Goal: Information Seeking & Learning: Learn about a topic

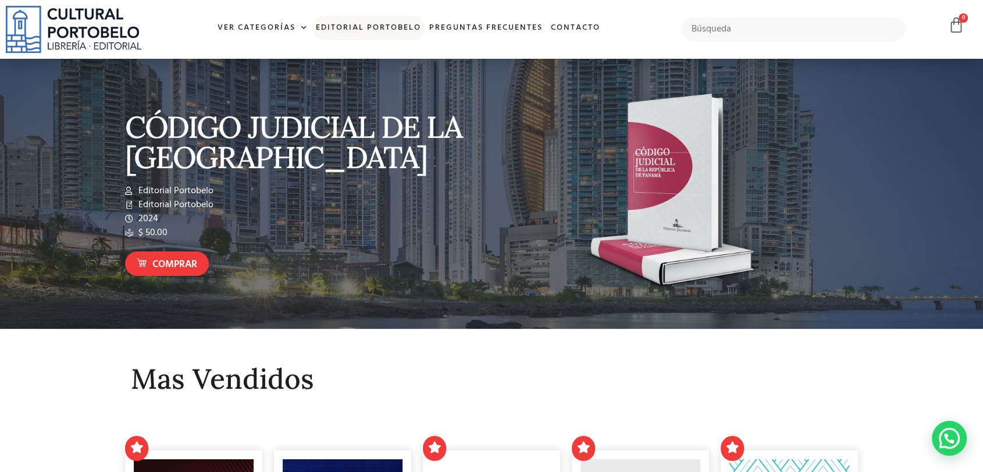
click at [371, 24] on link "Editorial Portobelo" at bounding box center [368, 28] width 113 height 25
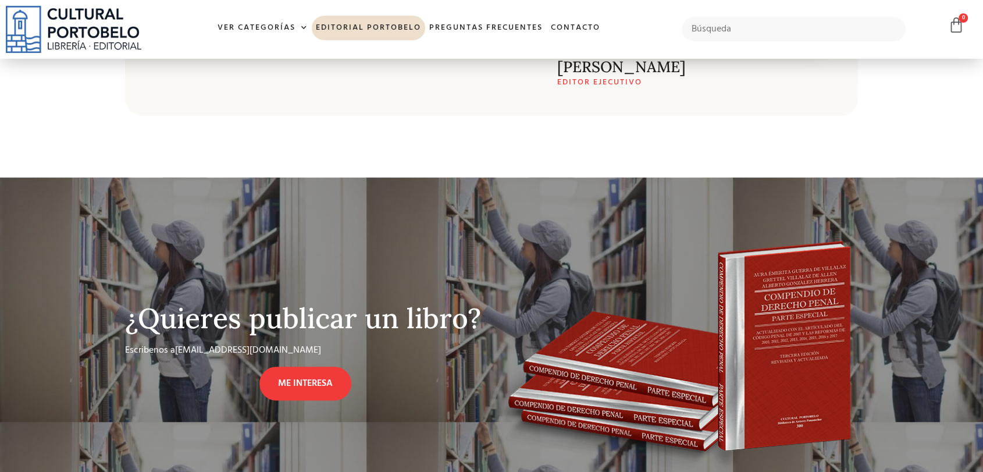
scroll to position [539, 0]
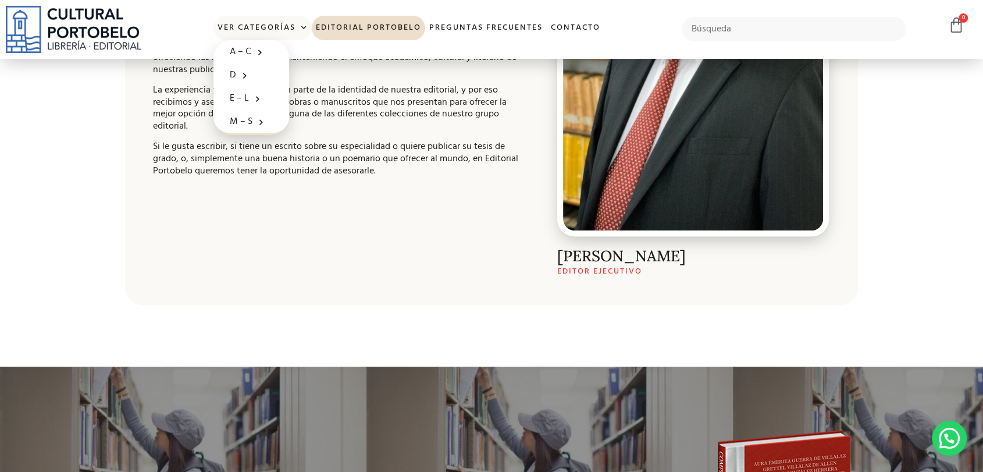
click at [261, 25] on link "Ver Categorías" at bounding box center [263, 28] width 98 height 25
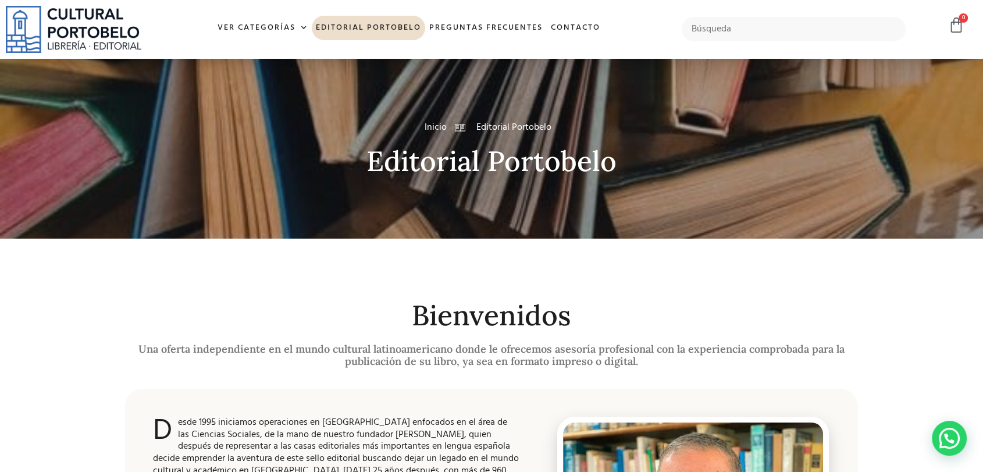
click at [94, 27] on img at bounding box center [74, 29] width 136 height 47
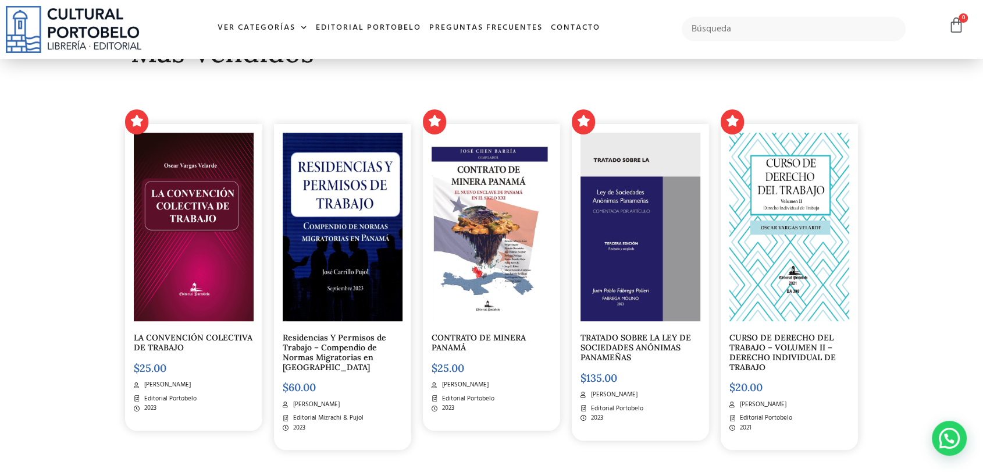
scroll to position [258, 0]
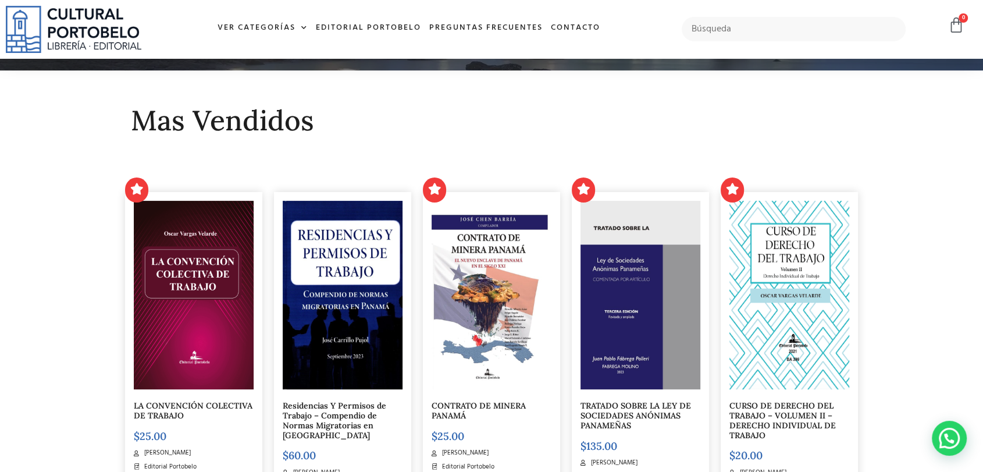
drag, startPoint x: 232, startPoint y: 104, endPoint x: 242, endPoint y: 113, distance: 13.6
click at [233, 105] on h2 "Mas Vendidos" at bounding box center [491, 120] width 721 height 31
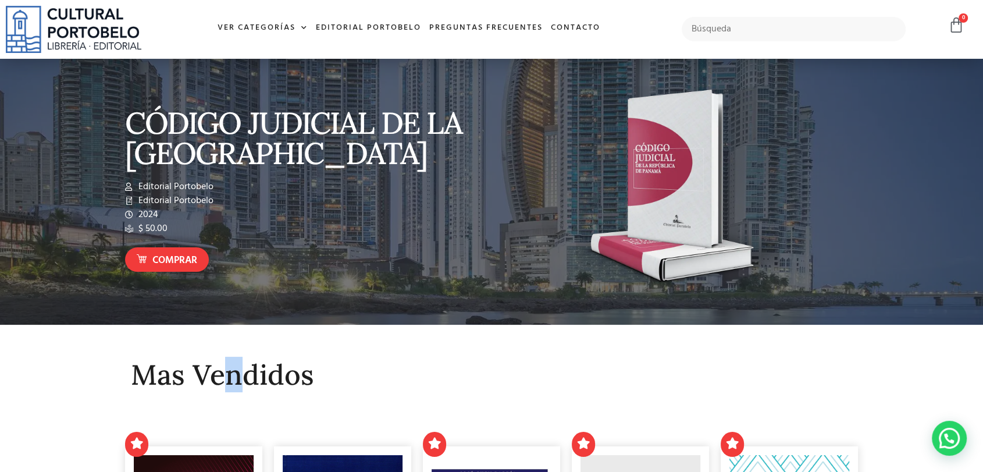
scroll to position [0, 0]
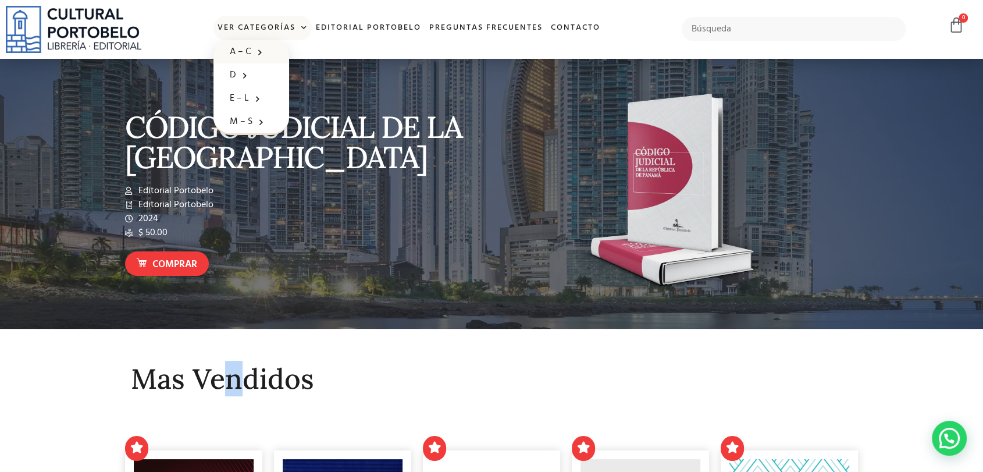
click at [242, 48] on link "A – C" at bounding box center [252, 51] width 76 height 23
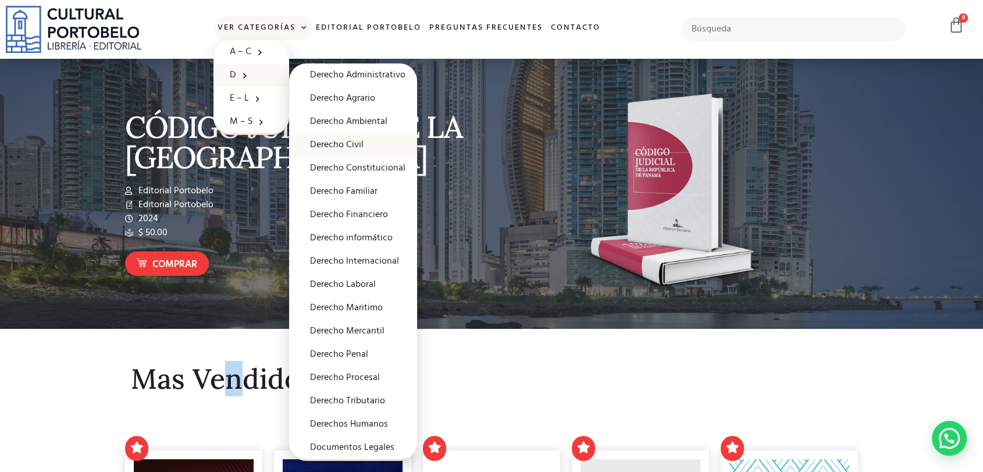
click at [349, 147] on link "Derecho Civil" at bounding box center [353, 144] width 128 height 23
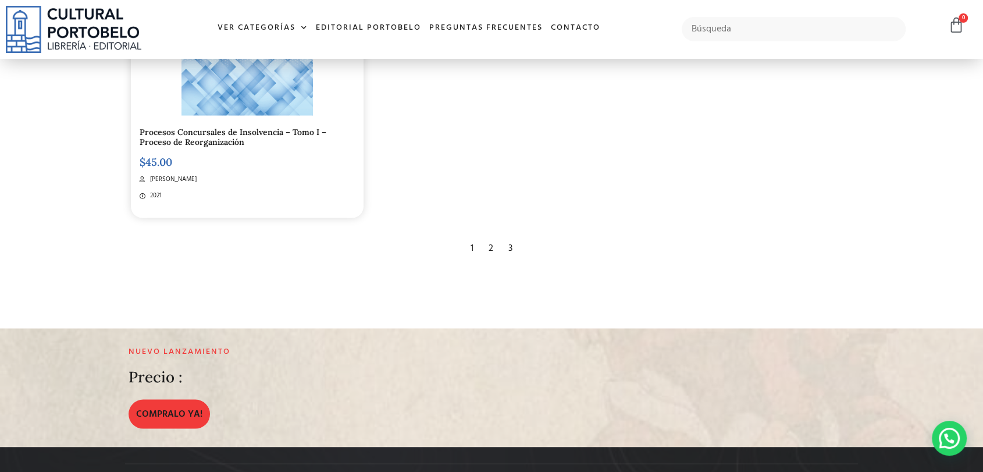
scroll to position [2198, 0]
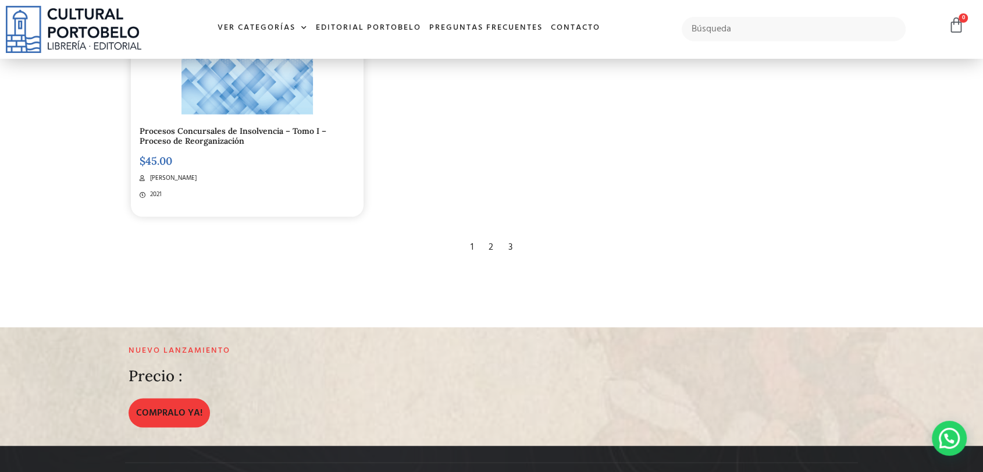
click at [491, 243] on div "2" at bounding box center [491, 247] width 16 height 26
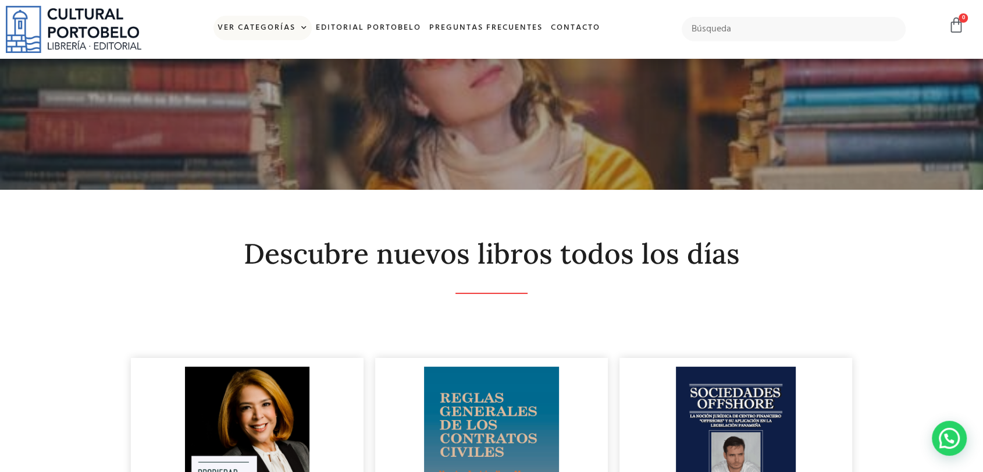
click at [275, 32] on link "Ver Categorías" at bounding box center [263, 28] width 98 height 25
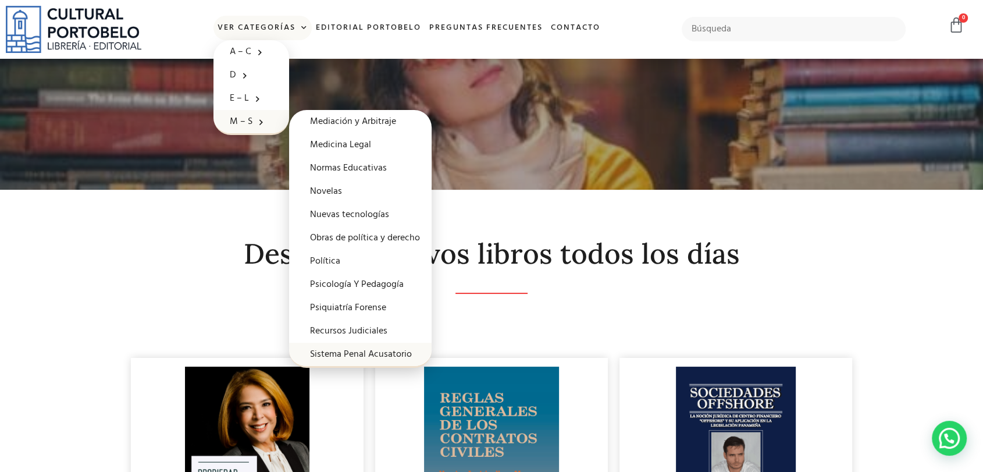
click at [382, 353] on link "Sistema Penal Acusatorio" at bounding box center [360, 354] width 143 height 23
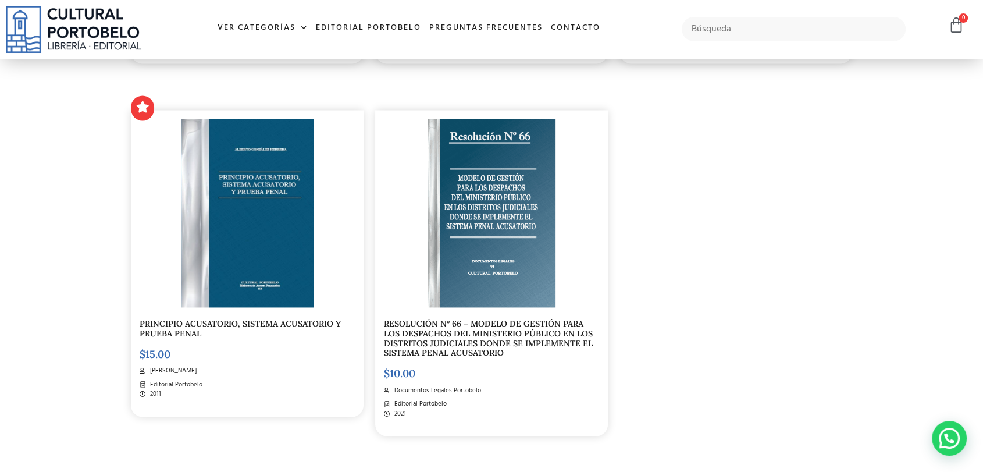
scroll to position [2004, 0]
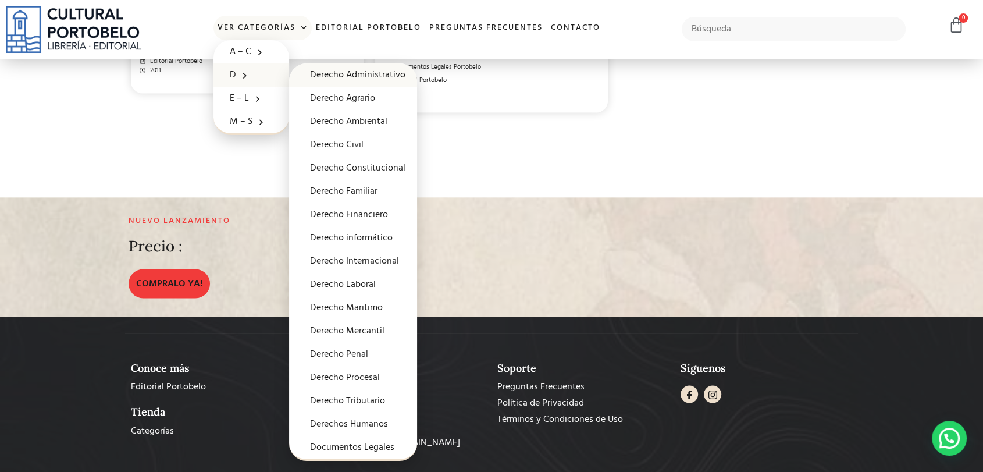
click at [384, 72] on link "Derecho Administrativo" at bounding box center [353, 74] width 128 height 23
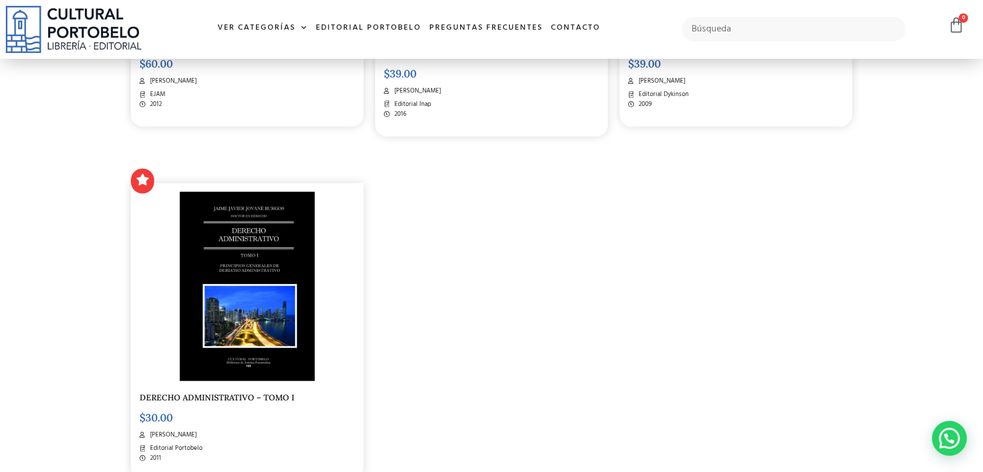
scroll to position [2003, 0]
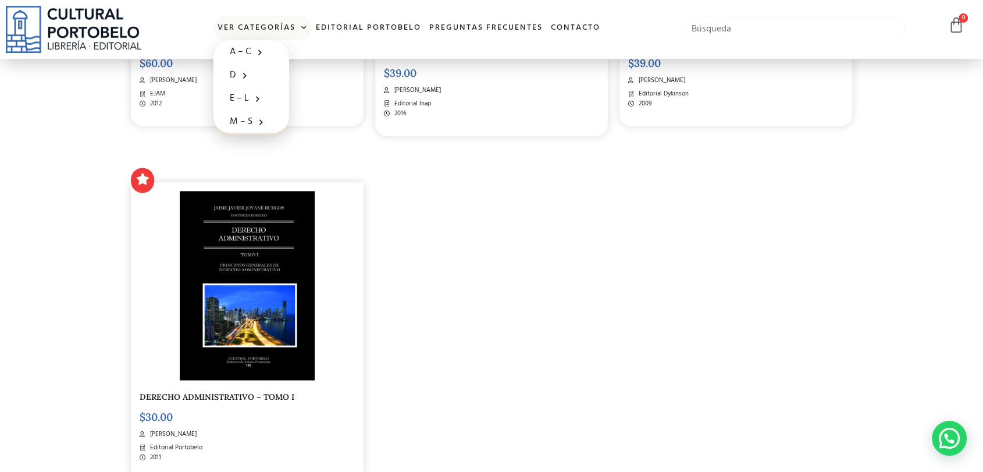
click at [802, 34] on input "text" at bounding box center [794, 29] width 224 height 24
type input "alexander valencia"
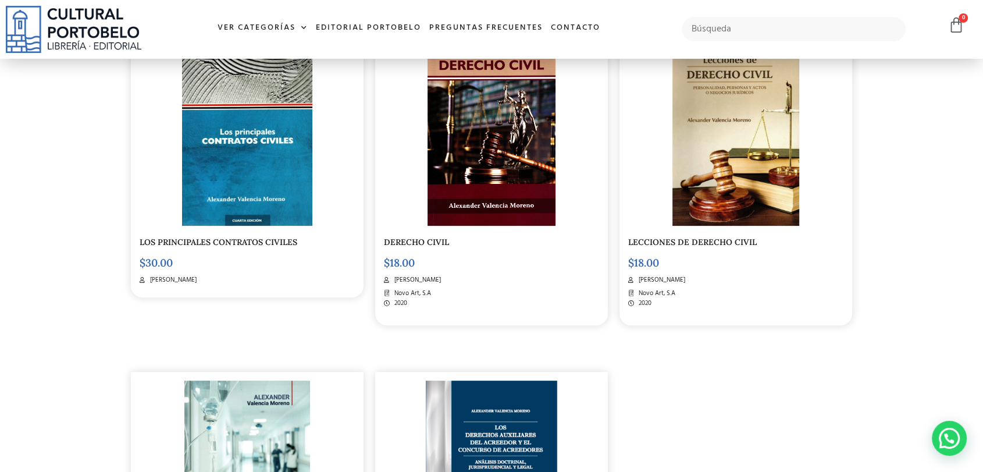
scroll to position [517, 0]
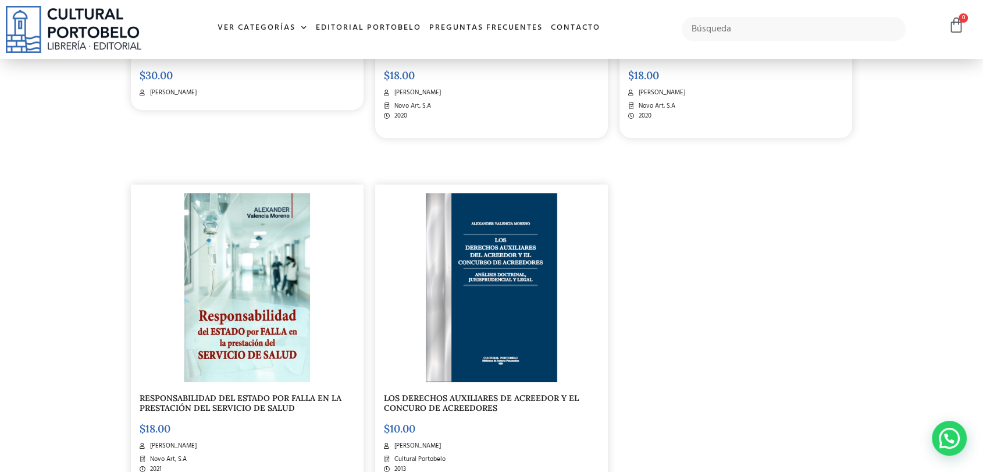
click at [71, 24] on img at bounding box center [74, 29] width 136 height 47
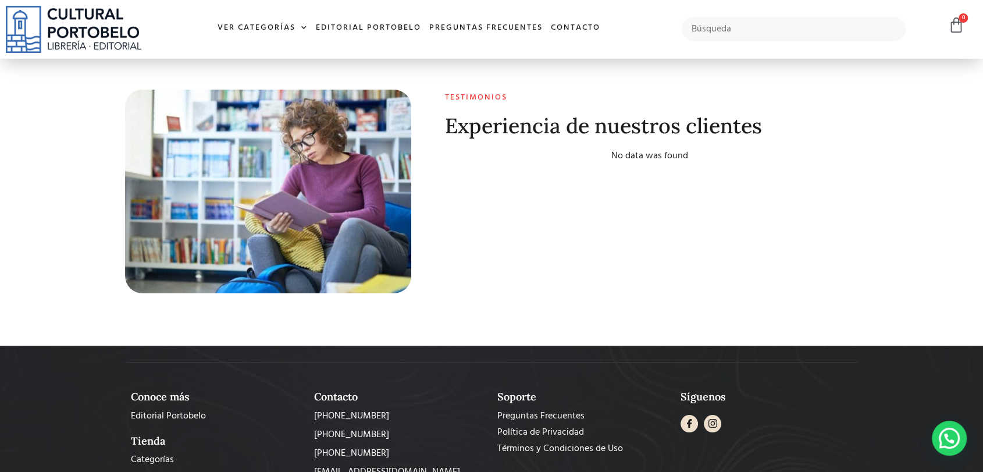
scroll to position [4196, 0]
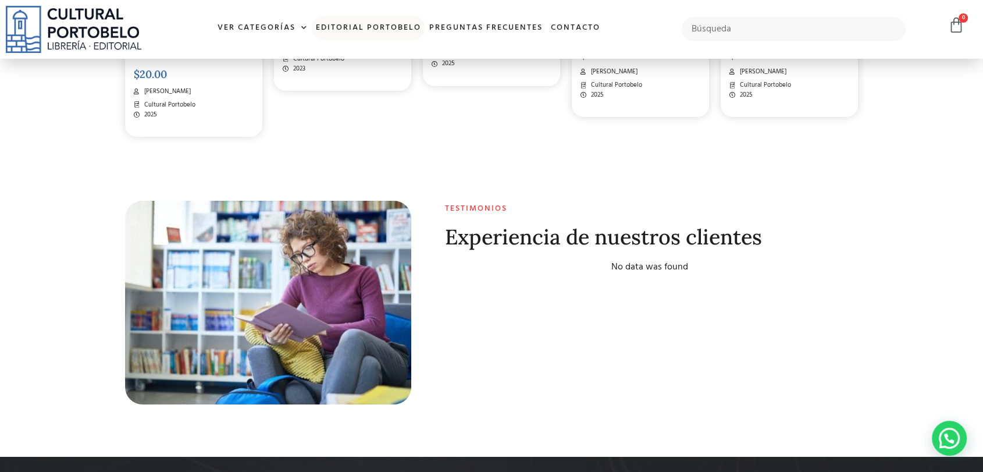
click at [367, 26] on link "Editorial Portobelo" at bounding box center [368, 28] width 113 height 25
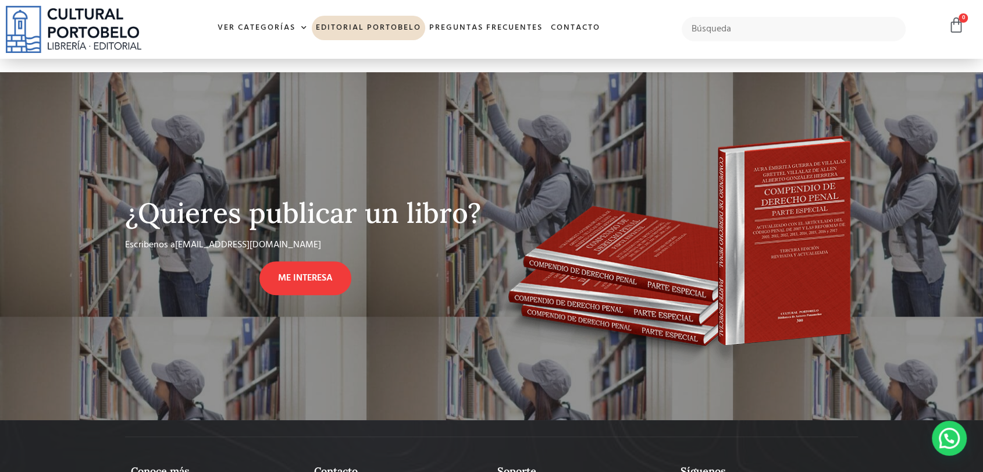
scroll to position [991, 0]
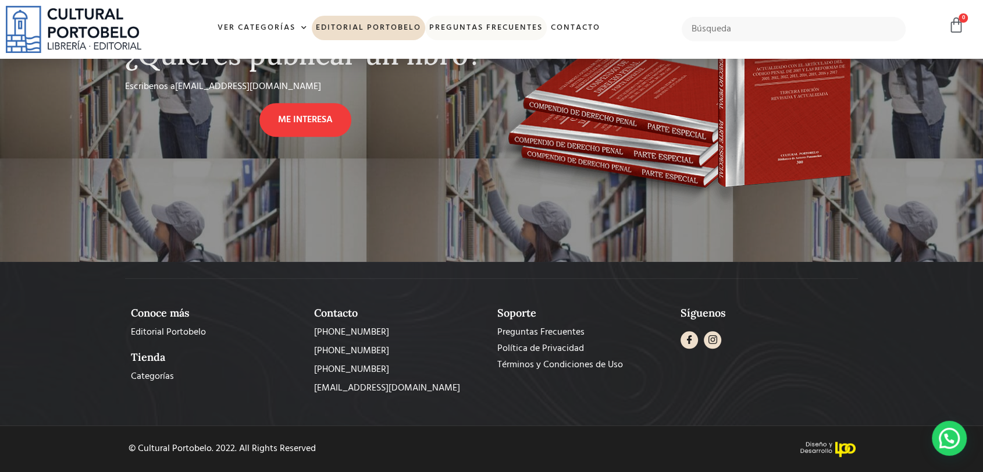
click at [454, 20] on link "Preguntas frecuentes" at bounding box center [486, 28] width 122 height 25
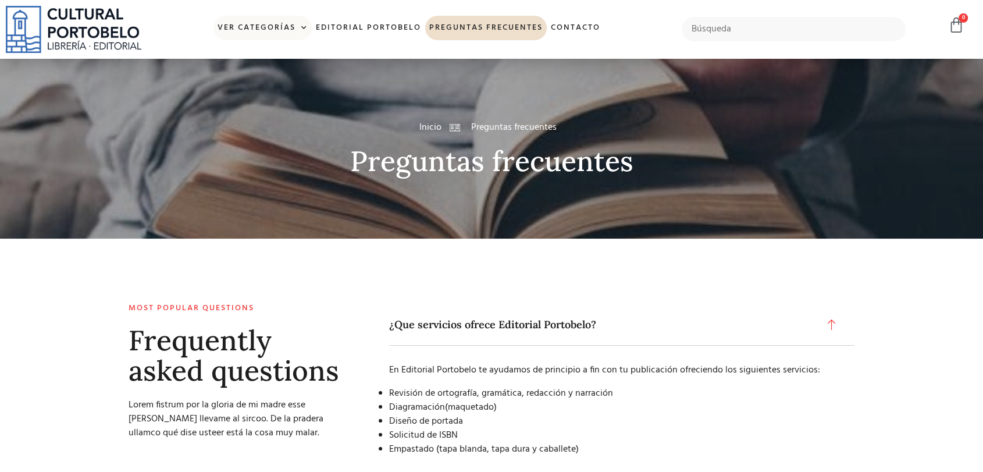
click at [278, 24] on link "Ver Categorías" at bounding box center [263, 28] width 98 height 25
